Goal: Transaction & Acquisition: Purchase product/service

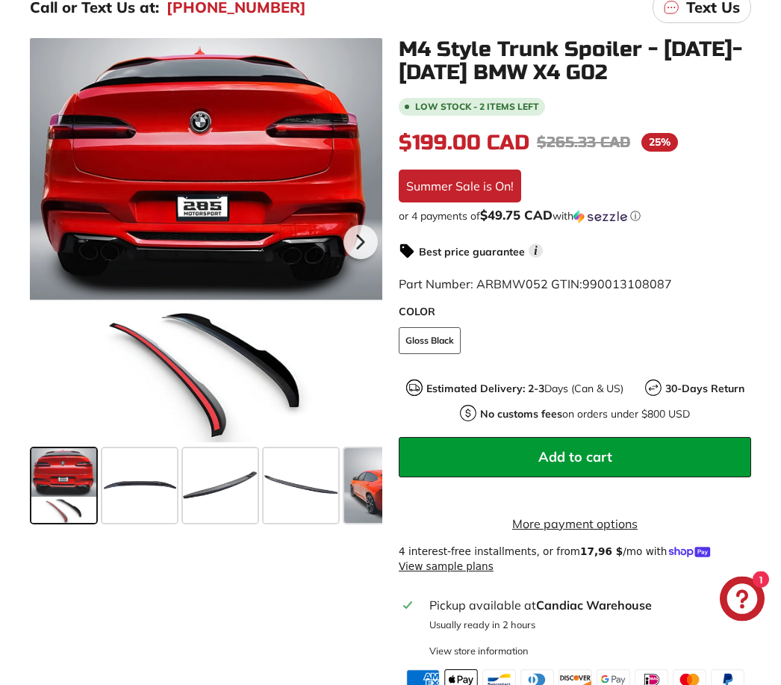
scroll to position [311, 0]
click at [150, 473] on span at bounding box center [139, 485] width 75 height 75
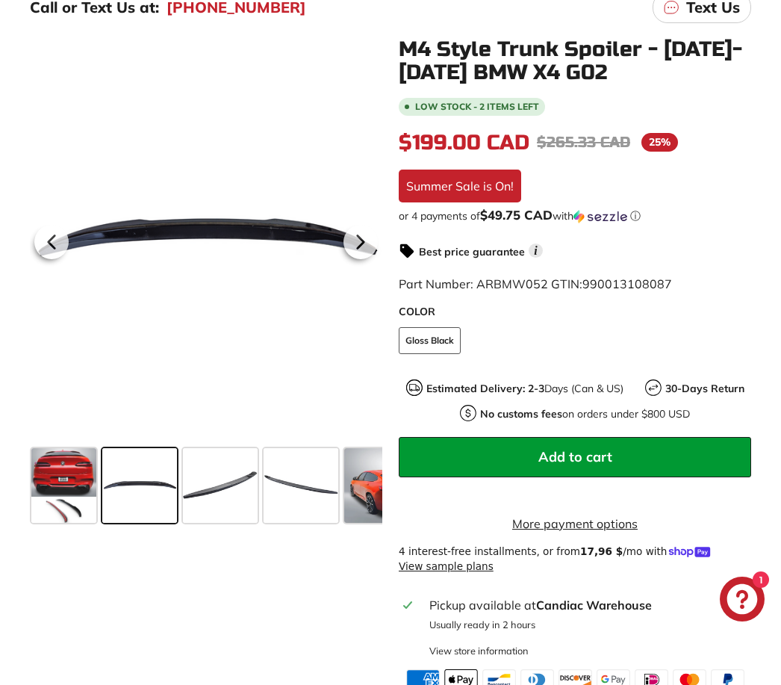
click at [214, 491] on span at bounding box center [220, 485] width 75 height 75
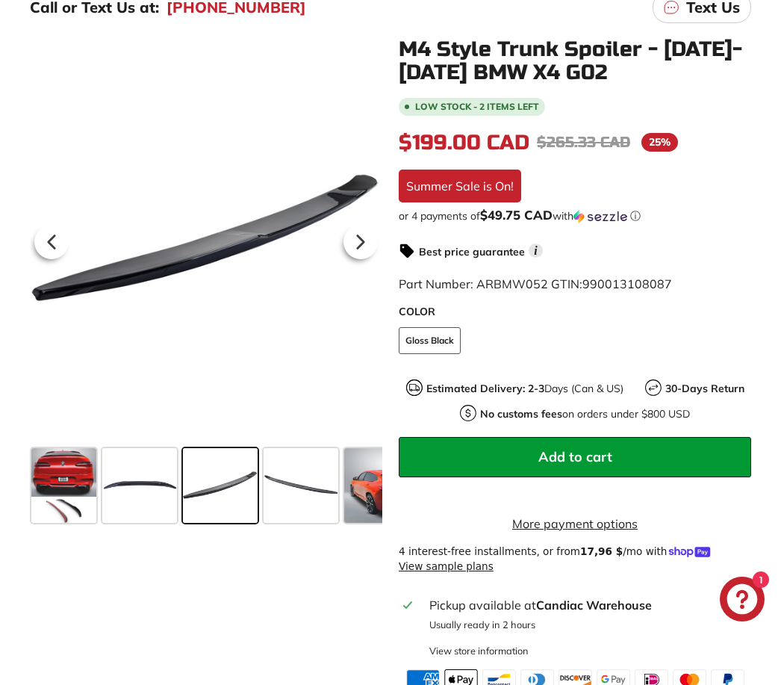
click at [295, 491] on span at bounding box center [301, 485] width 75 height 75
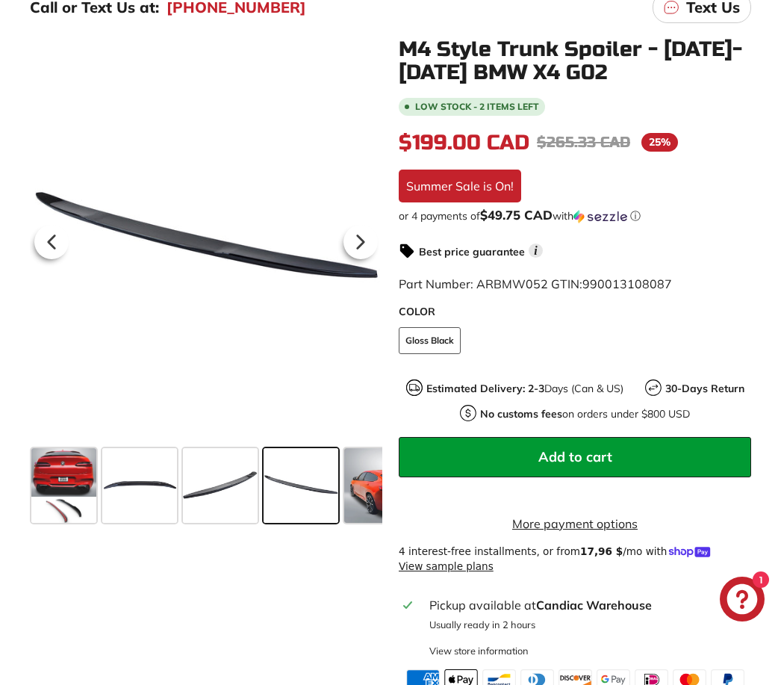
click at [358, 509] on span at bounding box center [385, 485] width 82 height 75
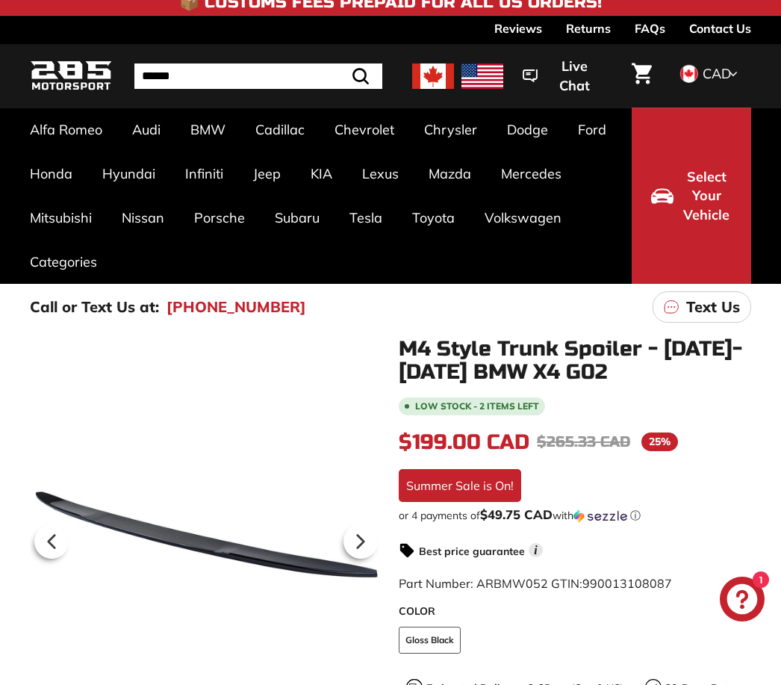
scroll to position [12, 0]
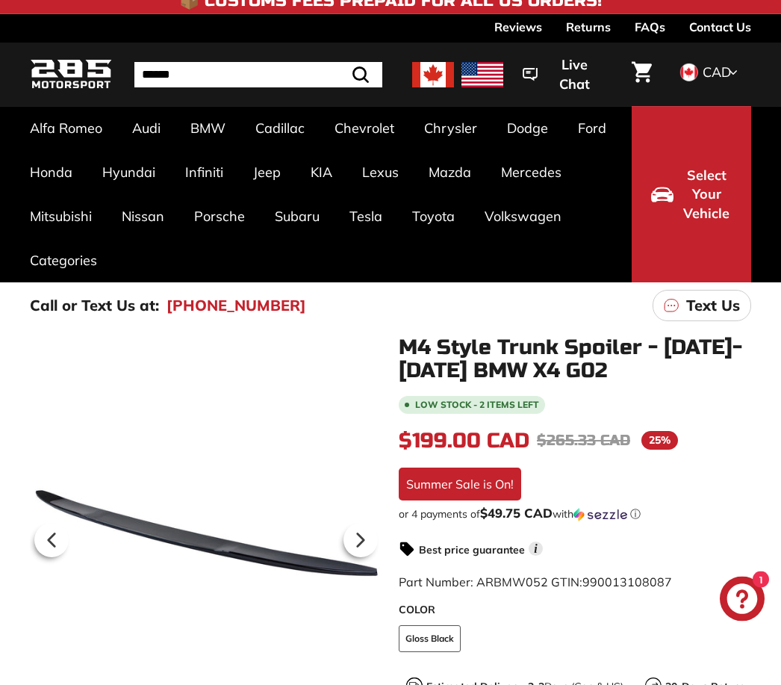
click at [378, 611] on link "X4 F26 [[DATE]-[DATE]]" at bounding box center [382, 632] width 108 height 42
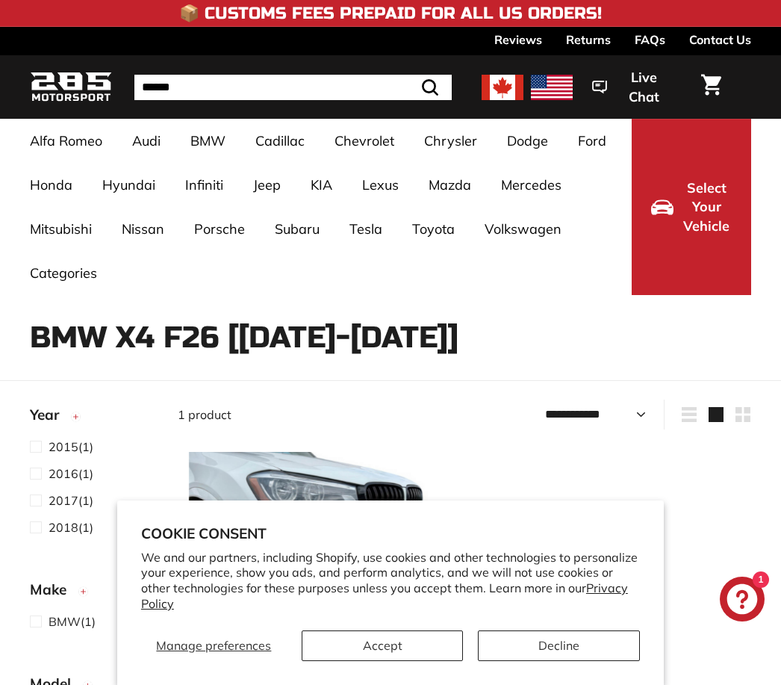
select select "**********"
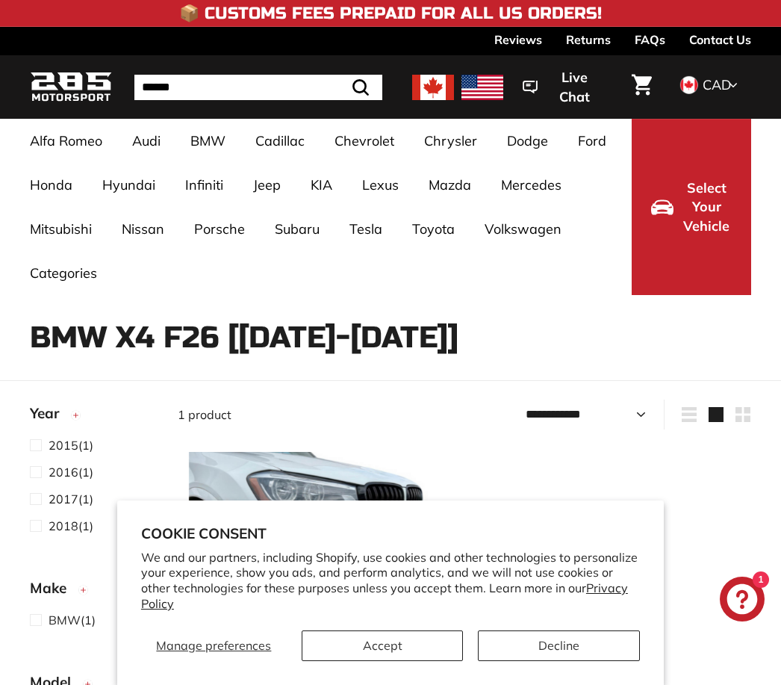
scroll to position [1, 0]
click at [382, 648] on button "Accept" at bounding box center [383, 645] width 162 height 31
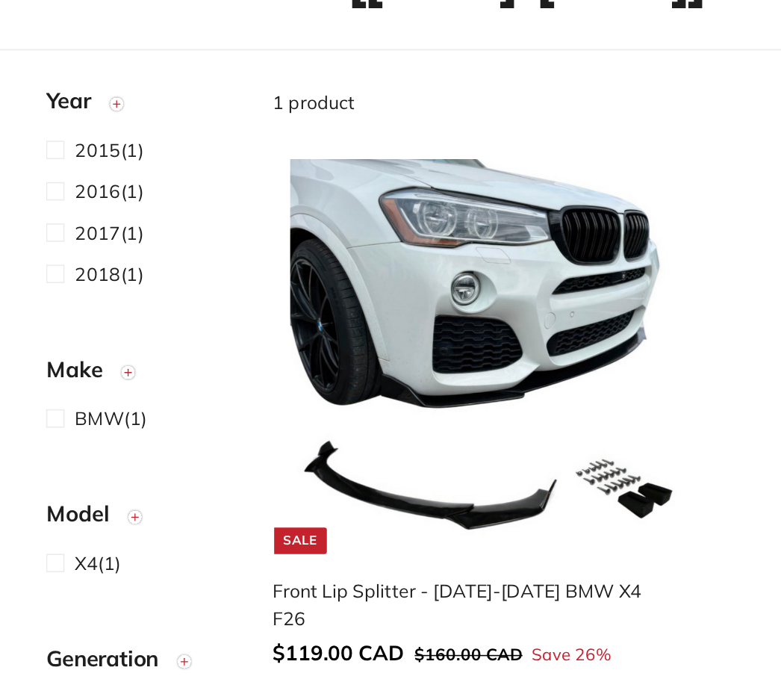
scroll to position [348, 0]
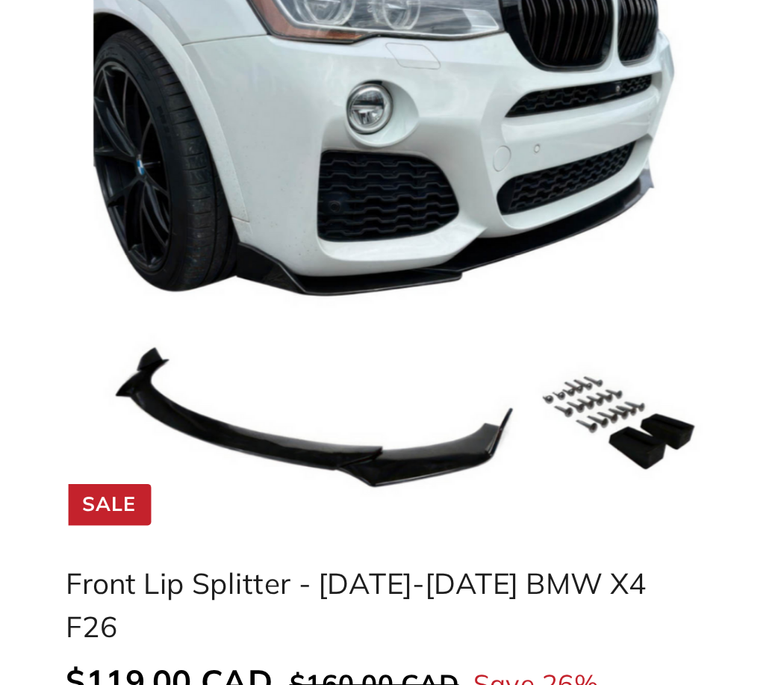
click at [178, 376] on div "Front Lip Splitter - 2015-2018 BMW X4 F26" at bounding box center [310, 394] width 264 height 36
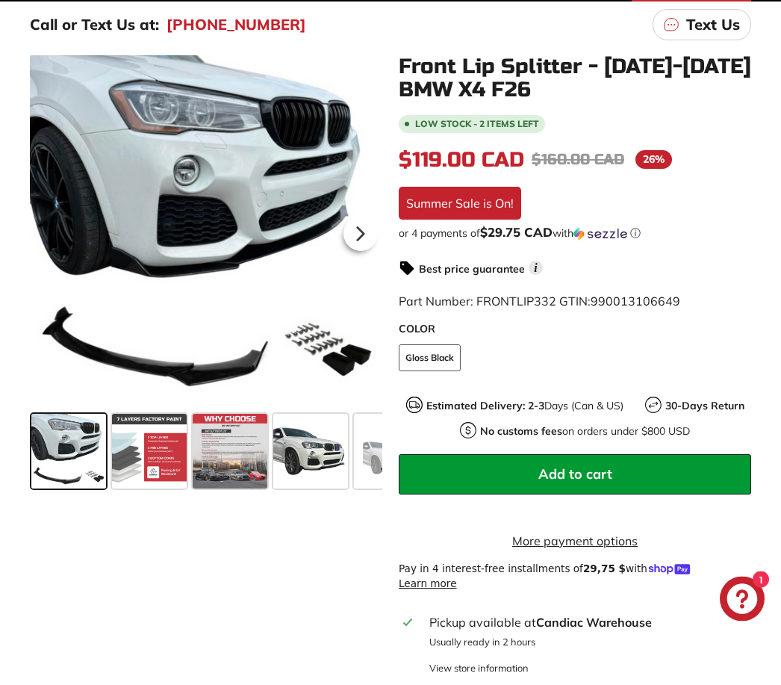
scroll to position [293, 0]
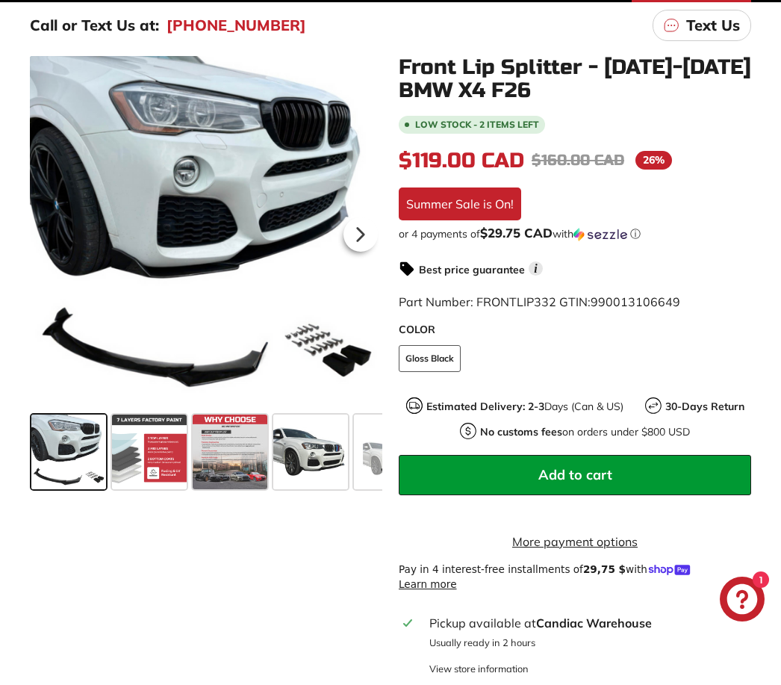
click at [149, 459] on span at bounding box center [149, 451] width 75 height 75
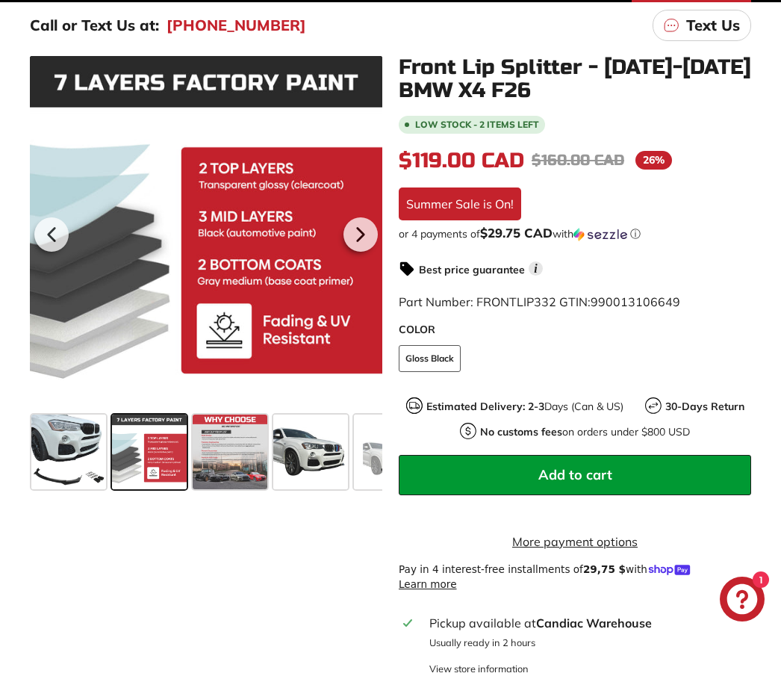
click at [220, 445] on span at bounding box center [230, 451] width 75 height 75
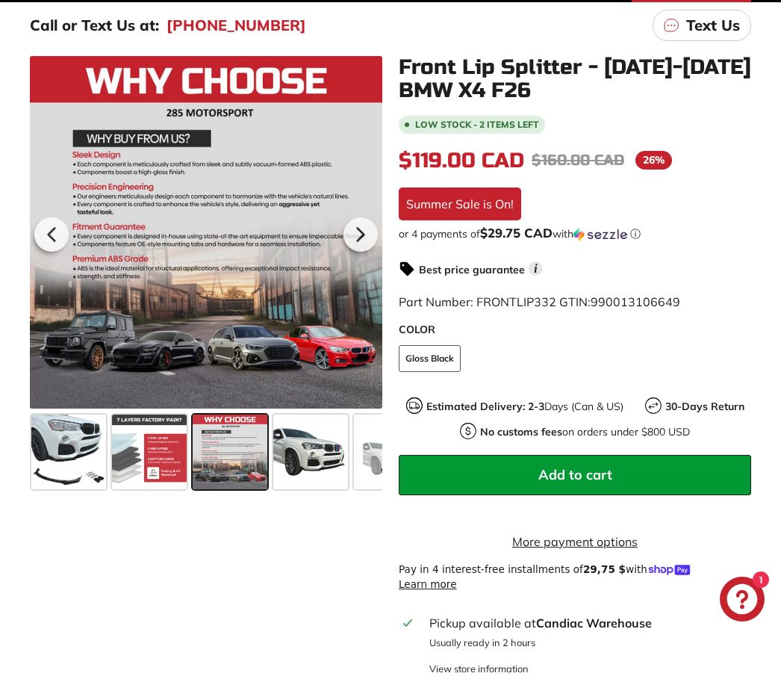
scroll to position [311, 0]
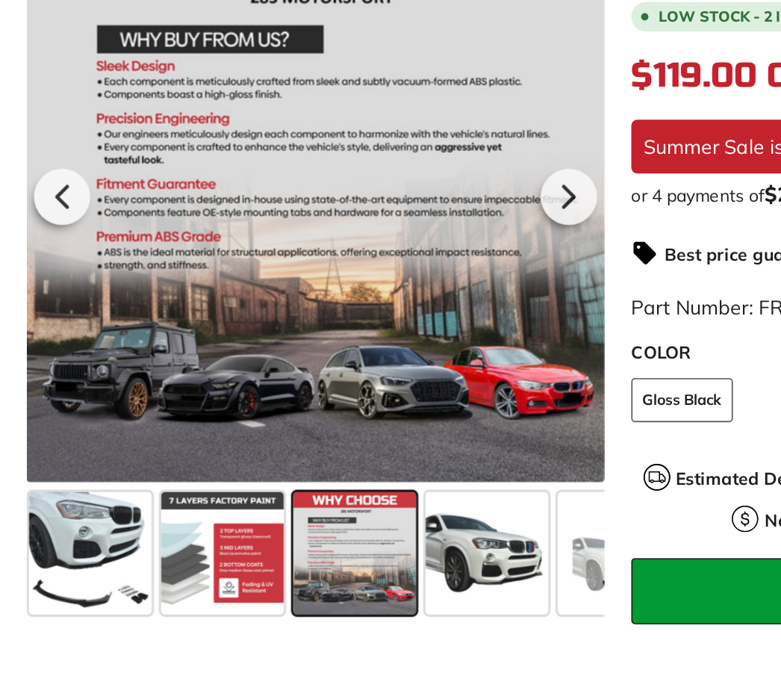
click at [279, 397] on span at bounding box center [310, 434] width 75 height 75
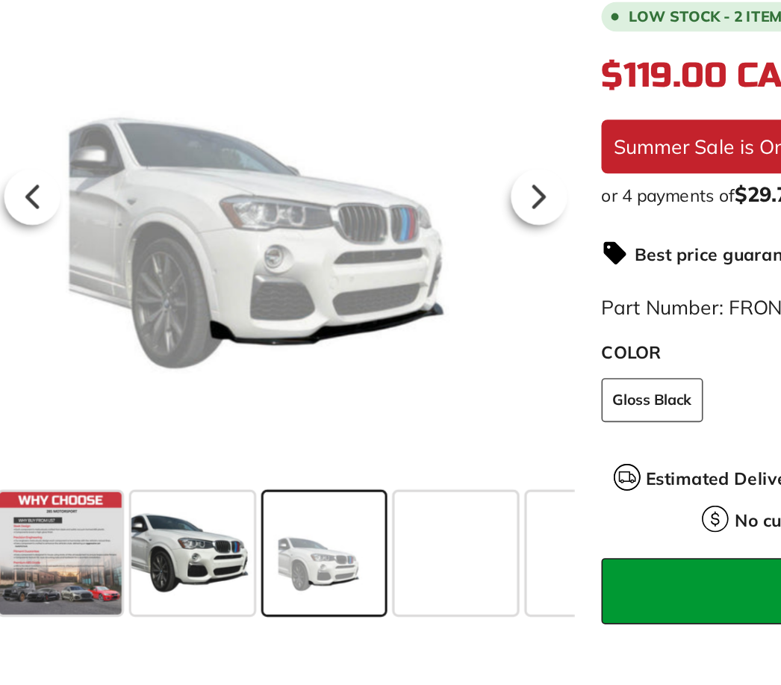
scroll to position [0, 185]
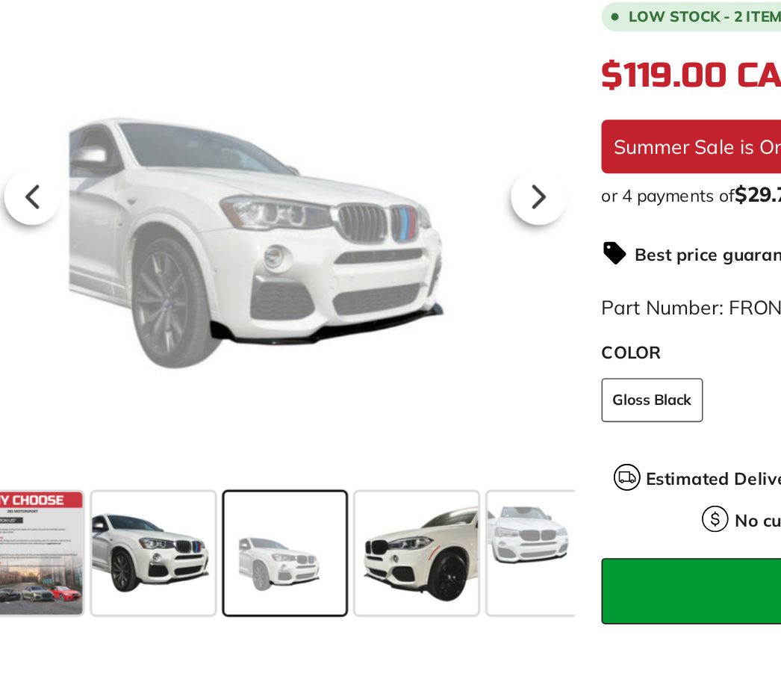
click at [249, 397] on span at bounding box center [286, 434] width 75 height 75
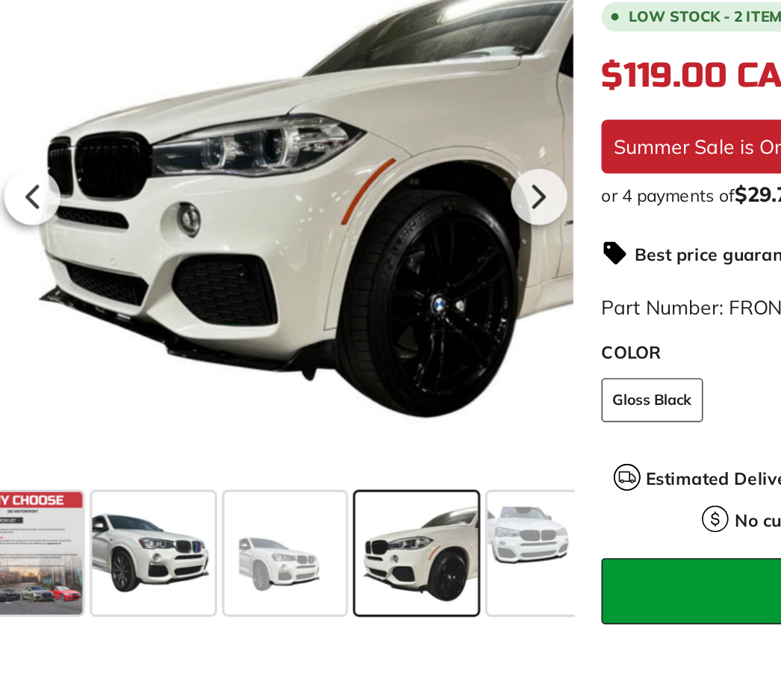
click at [329, 397] on span at bounding box center [366, 434] width 75 height 75
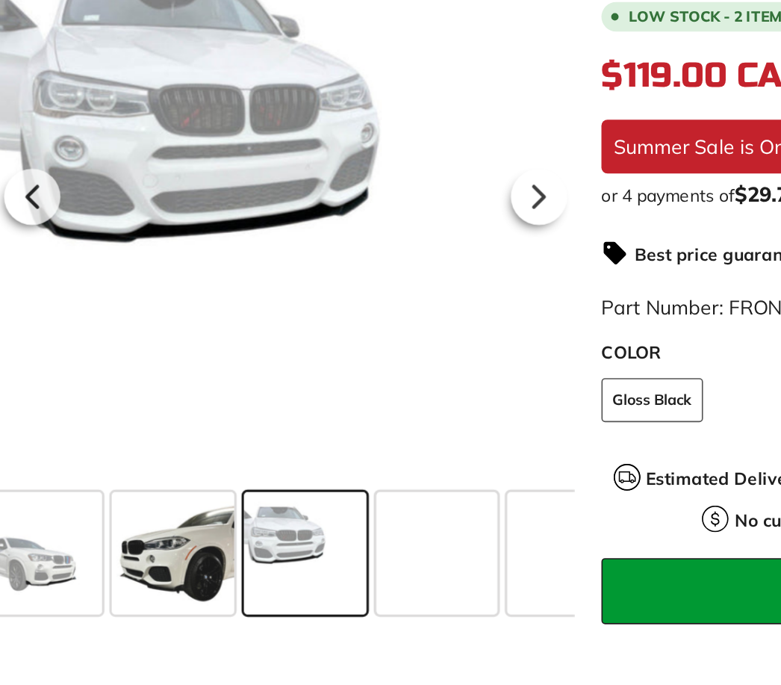
scroll to position [0, 346]
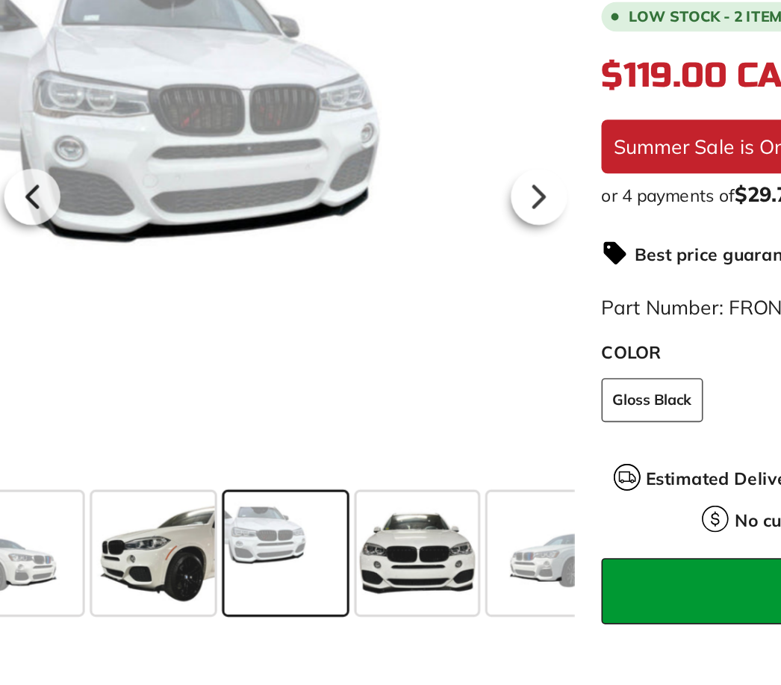
click at [249, 397] on span at bounding box center [286, 434] width 75 height 75
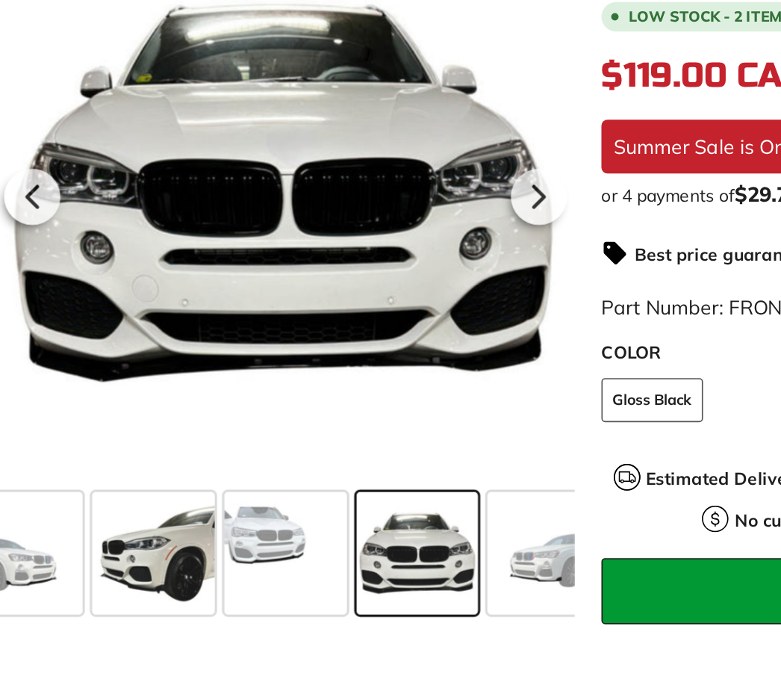
click at [329, 397] on span at bounding box center [366, 434] width 75 height 75
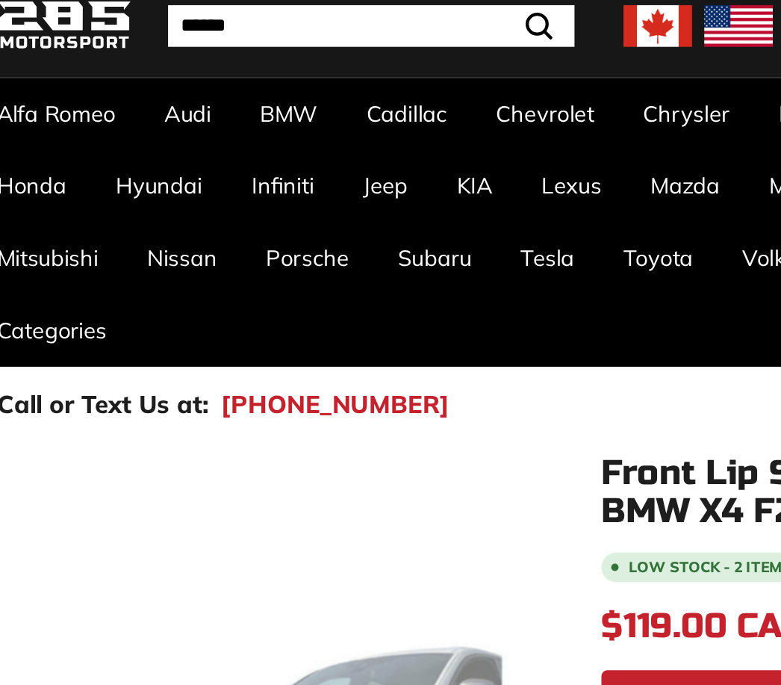
scroll to position [0, 0]
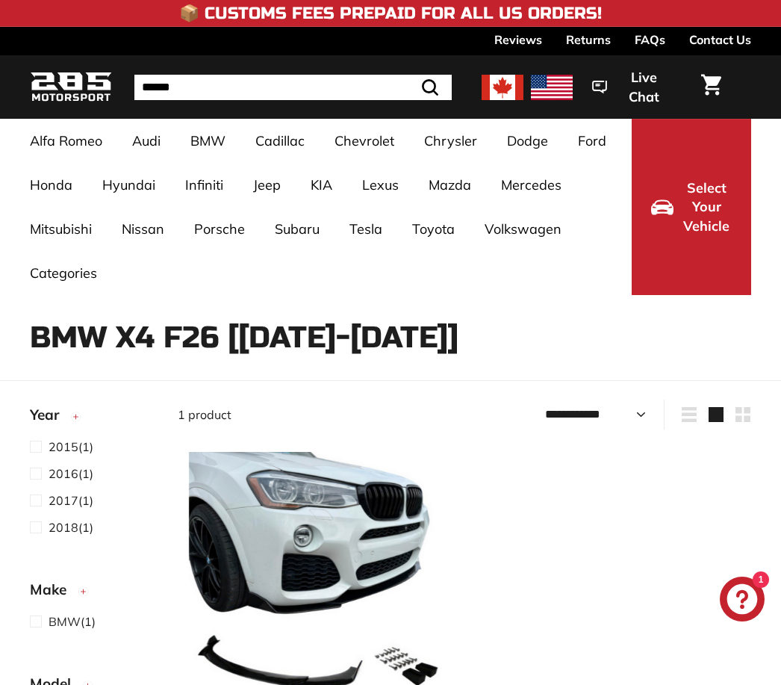
select select "**********"
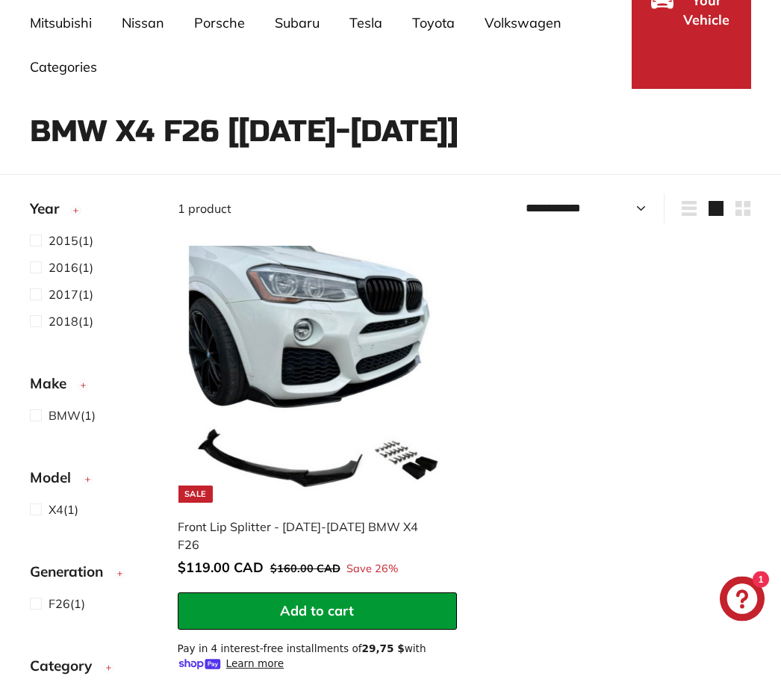
scroll to position [207, 0]
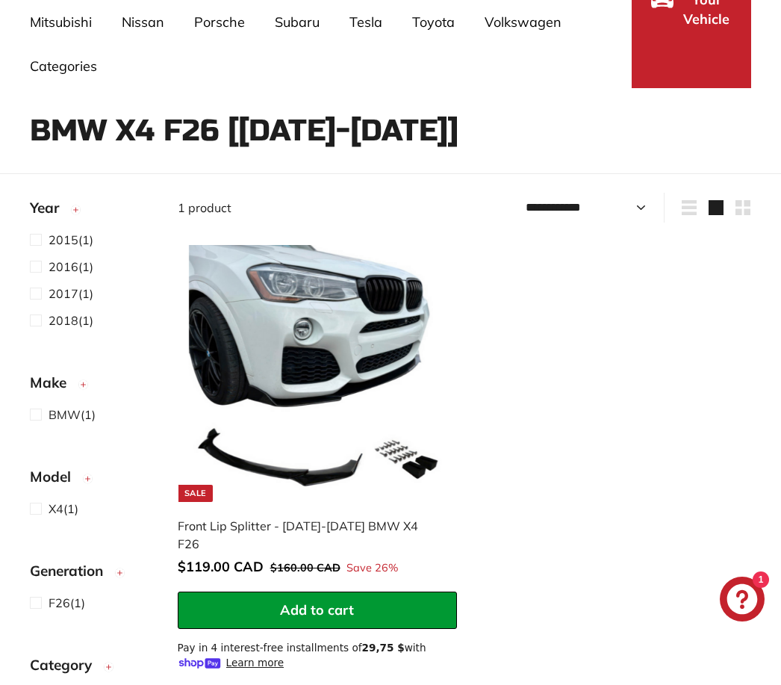
click at [46, 476] on link "M4 G82 [[DATE] - [DATE]]" at bounding box center [84, 479] width 108 height 42
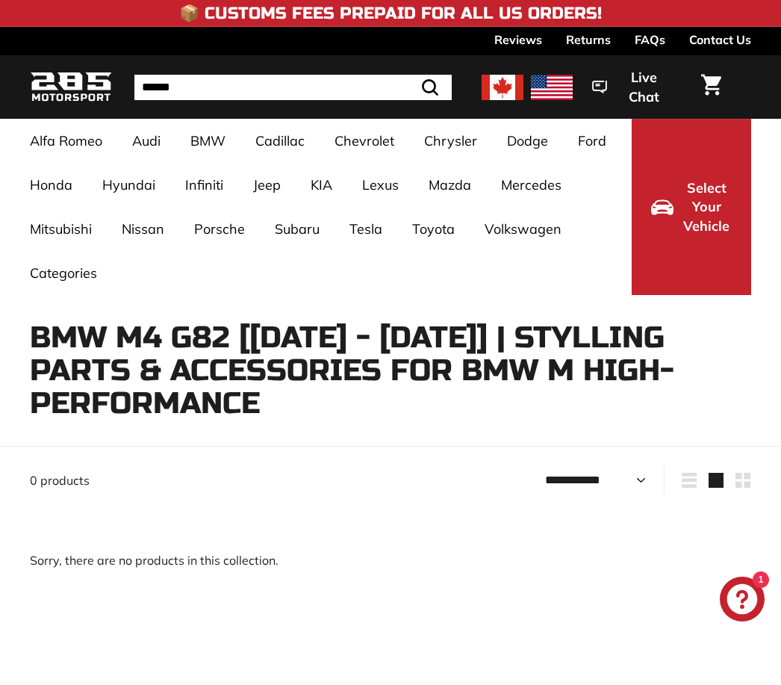
select select "**********"
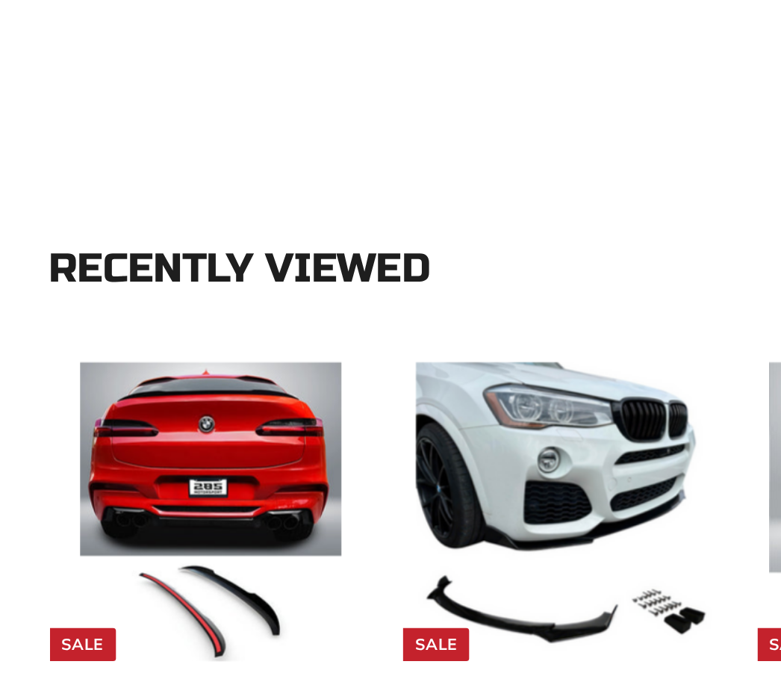
scroll to position [575, 0]
click at [78, 221] on img at bounding box center [114, 265] width 155 height 155
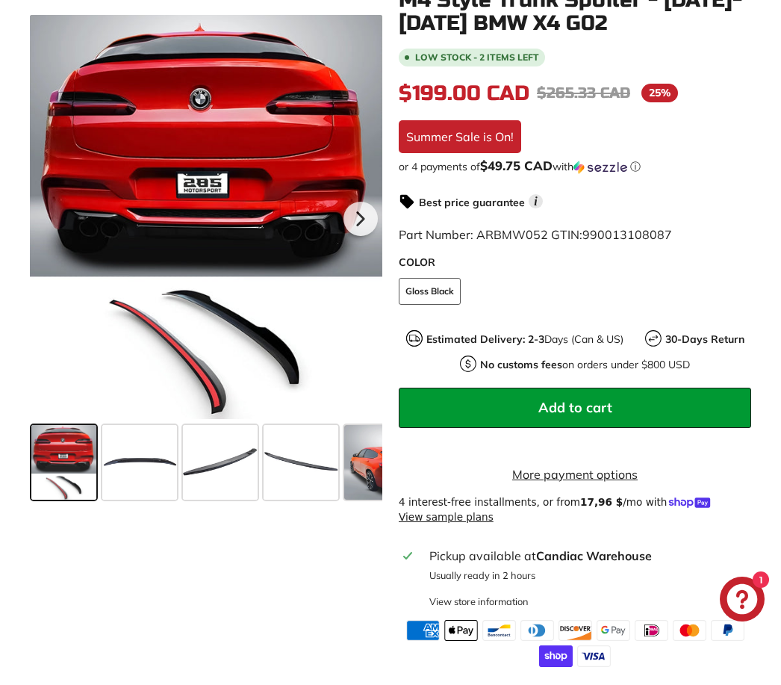
scroll to position [344, 0]
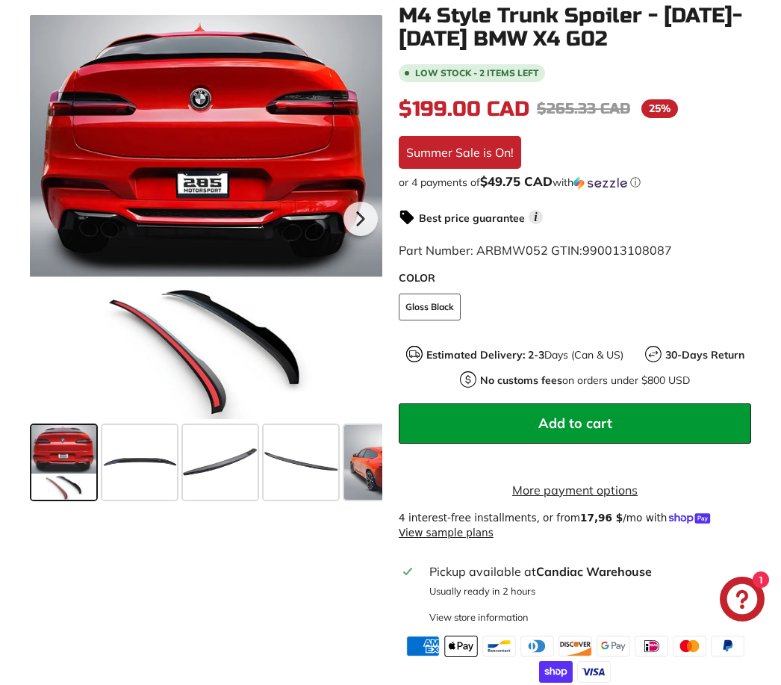
click at [143, 465] on span at bounding box center [139, 462] width 75 height 75
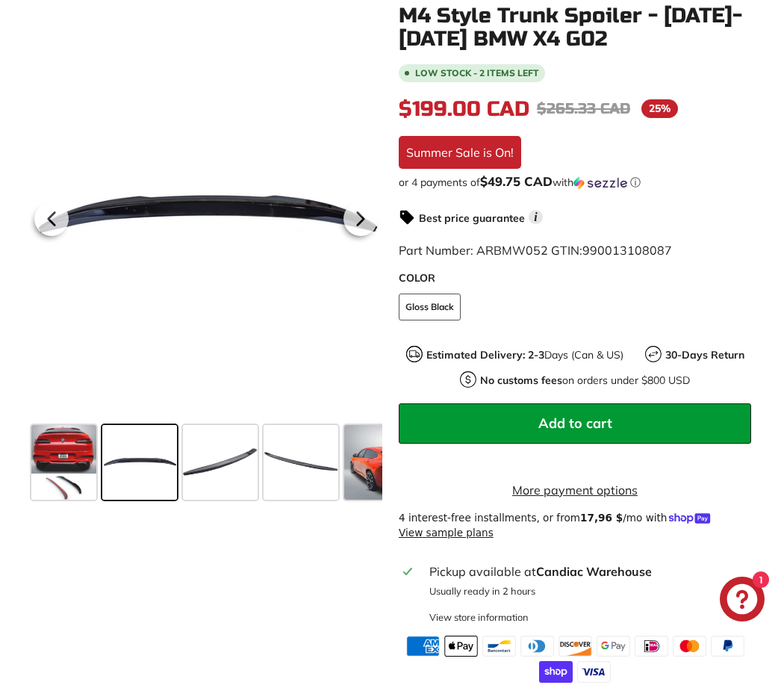
click at [212, 459] on span at bounding box center [220, 462] width 75 height 75
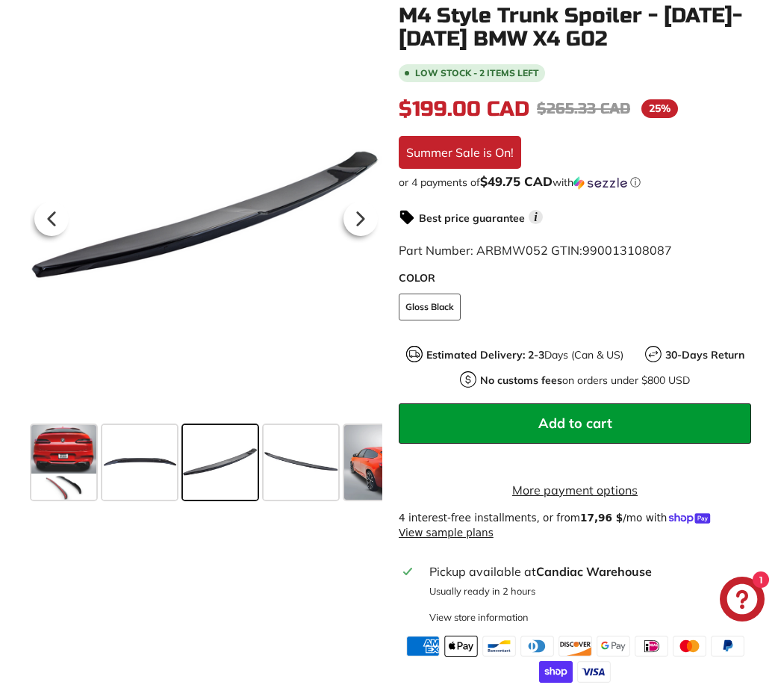
click at [286, 460] on span at bounding box center [301, 462] width 75 height 75
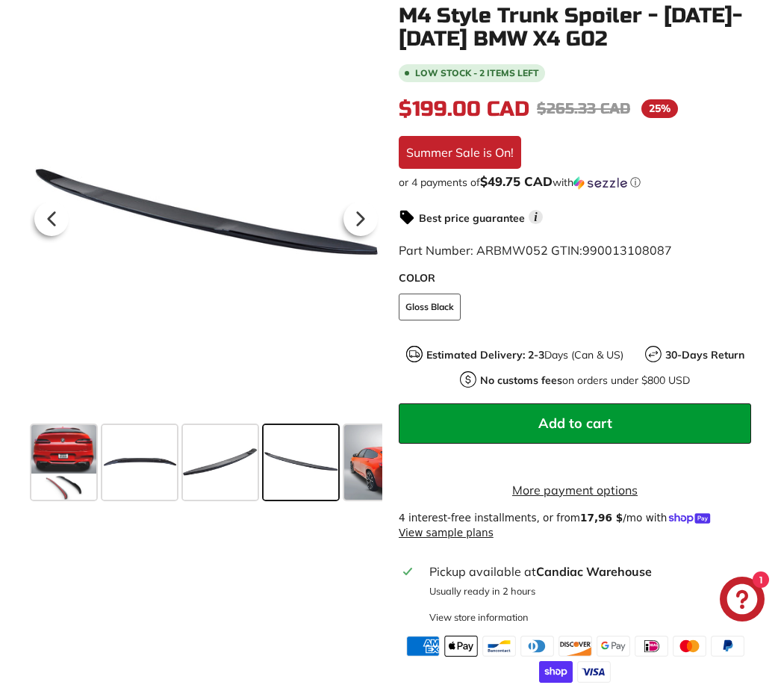
click at [69, 450] on span at bounding box center [63, 462] width 65 height 75
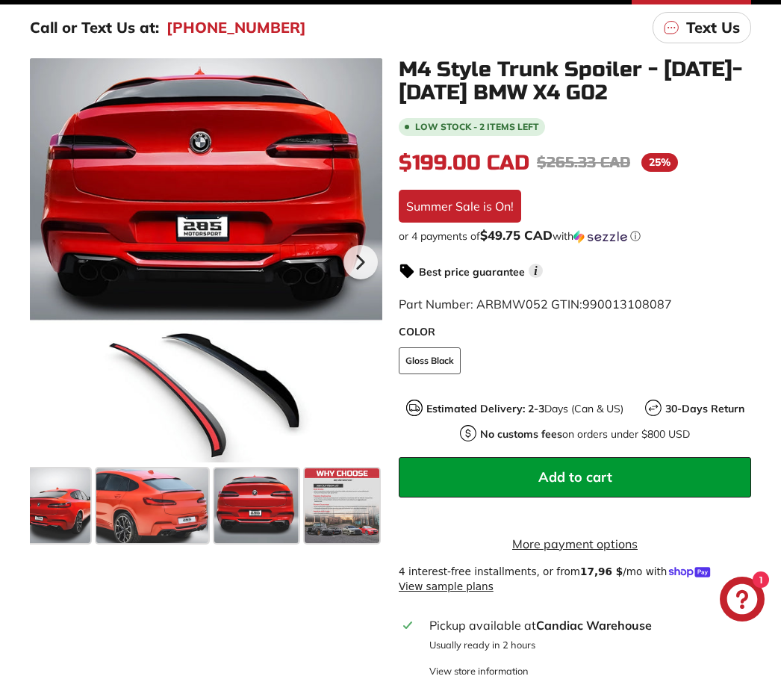
scroll to position [0, 424]
click at [155, 504] on span at bounding box center [152, 505] width 112 height 75
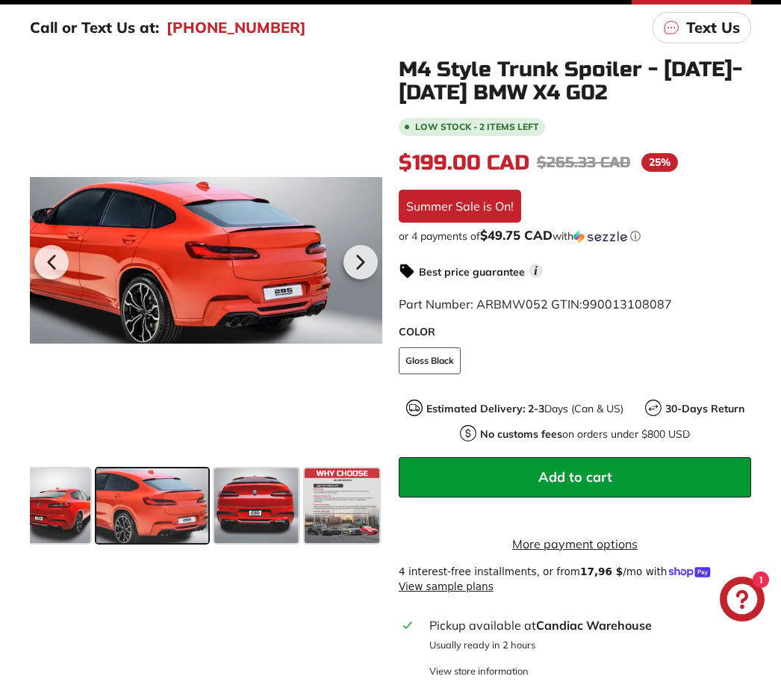
click at [258, 502] on span at bounding box center [256, 505] width 84 height 75
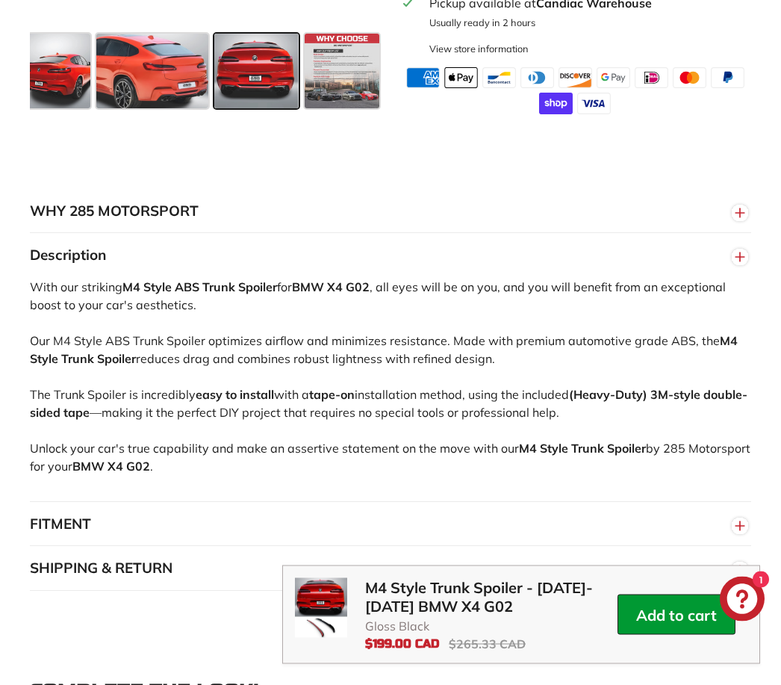
scroll to position [914, 0]
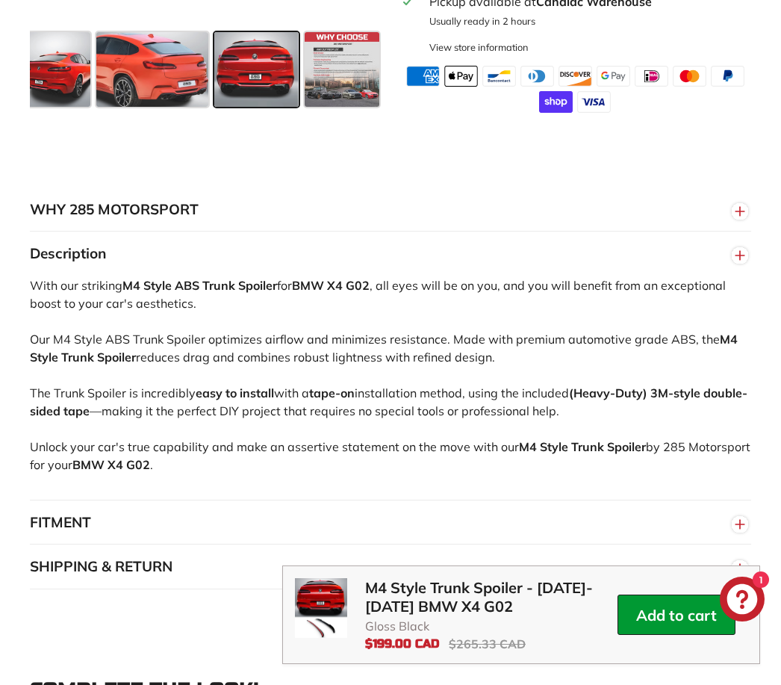
click at [84, 542] on button "FITMENT" at bounding box center [390, 522] width 721 height 45
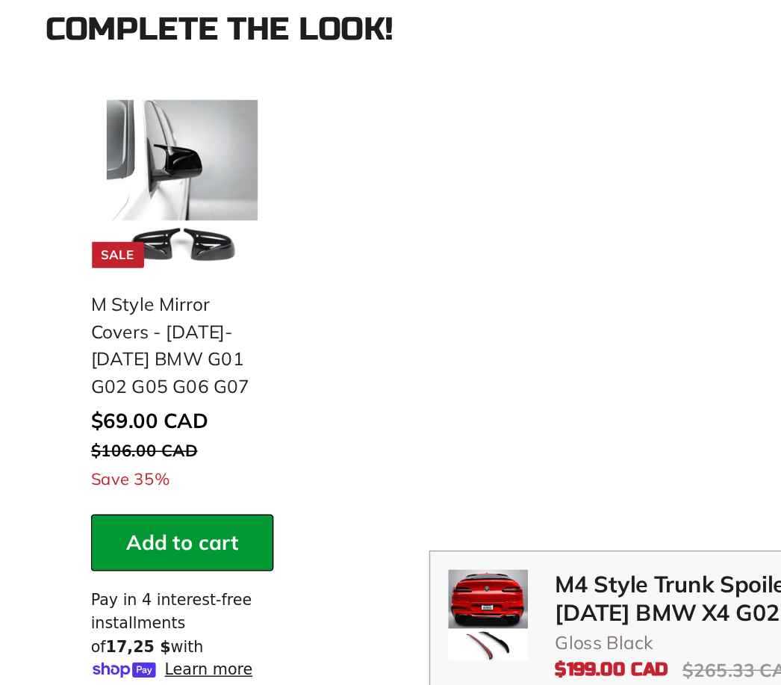
scroll to position [1518, 0]
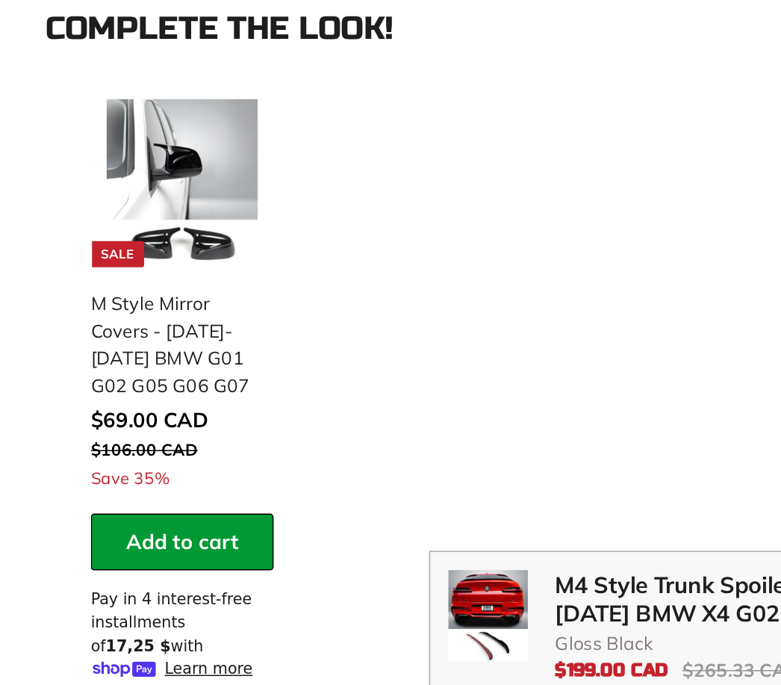
click at [82, 394] on div "M Style Mirror Covers - 2018-2025 BMW G01 G02 G05 G06 G07" at bounding box center [112, 430] width 105 height 72
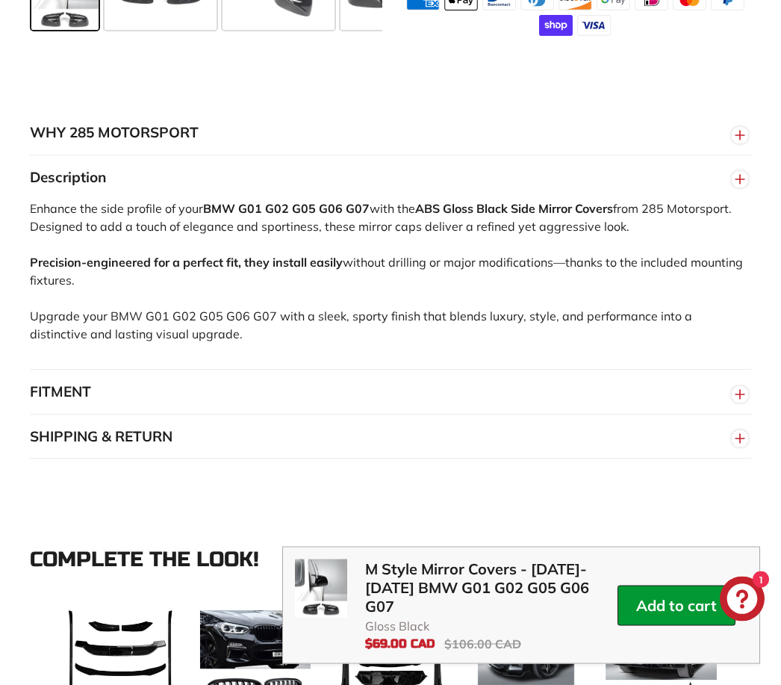
scroll to position [1013, 0]
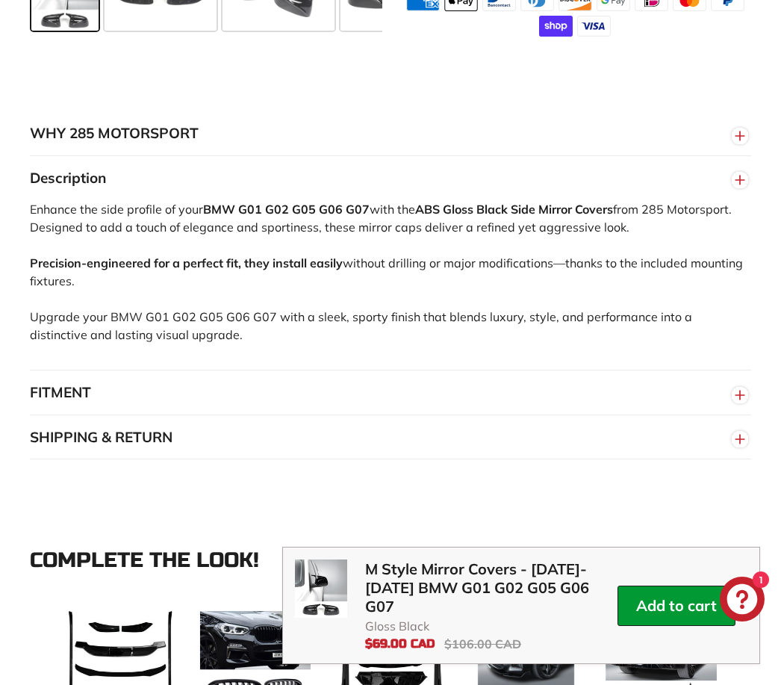
click at [91, 378] on button "FITMENT" at bounding box center [390, 392] width 721 height 45
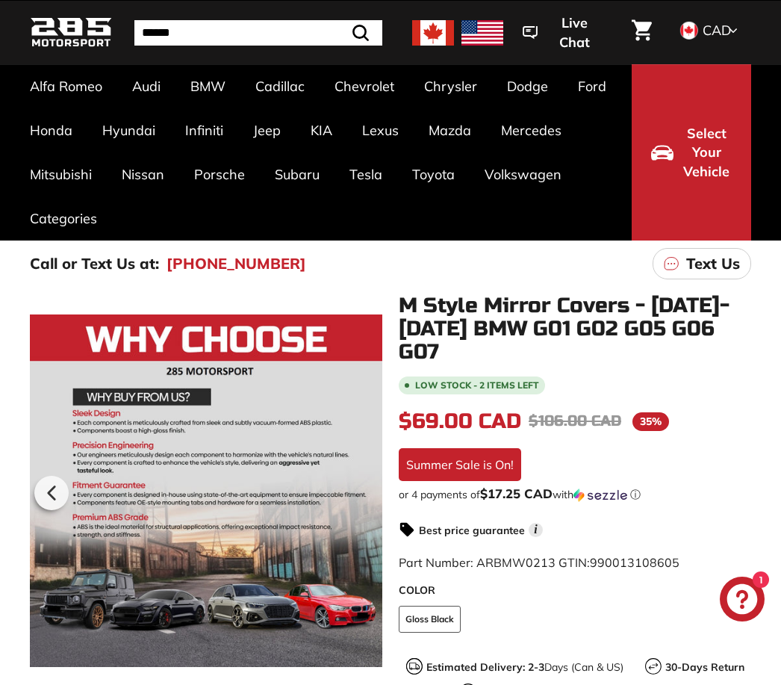
scroll to position [0, 0]
